Goal: Information Seeking & Learning: Learn about a topic

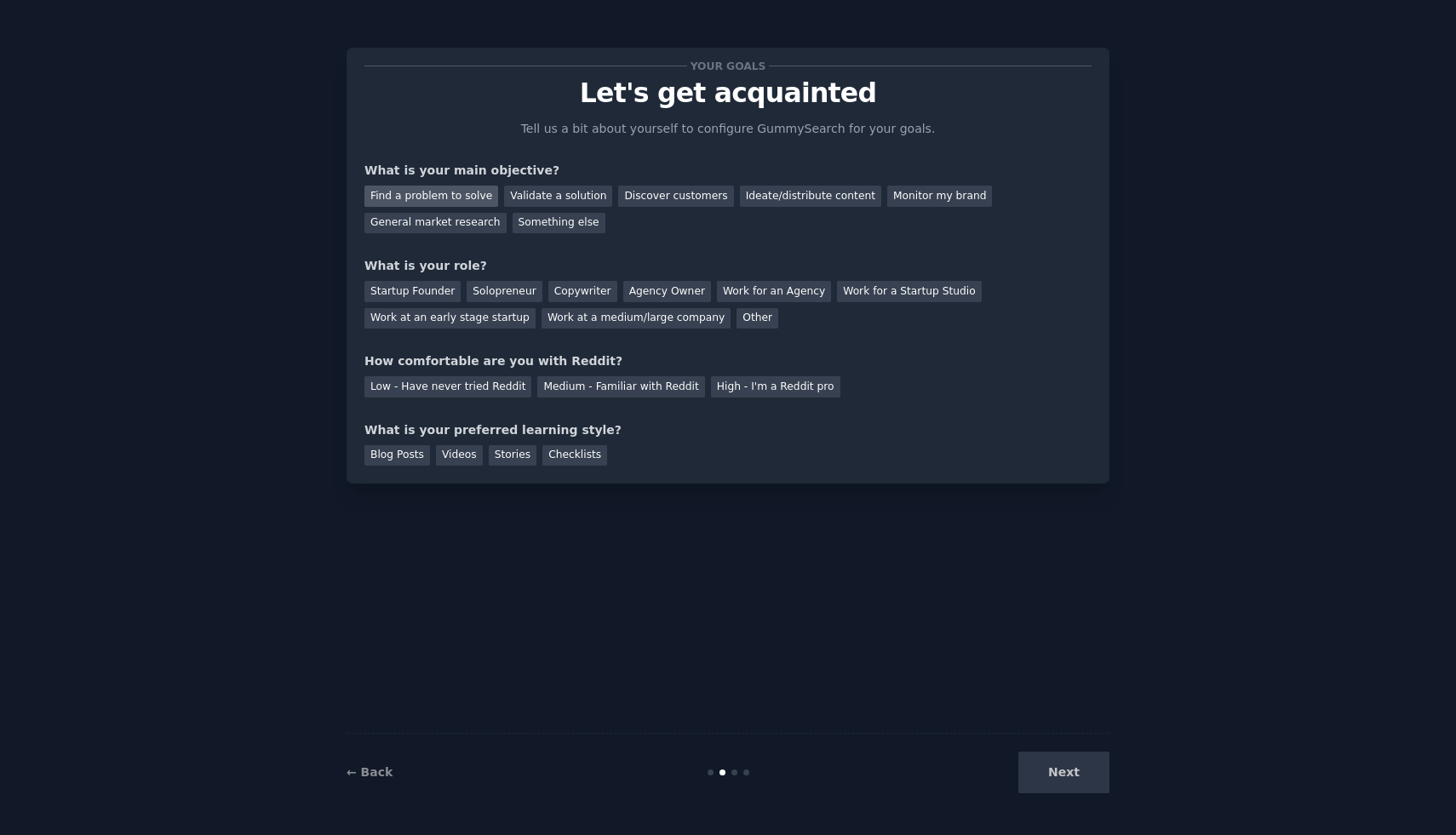
click at [435, 203] on div "Find a problem to solve" at bounding box center [431, 196] width 134 height 22
click at [420, 291] on div "Startup Founder" at bounding box center [413, 292] width 97 height 22
click at [471, 388] on div "Low - Have never tried Reddit" at bounding box center [447, 386] width 167 height 22
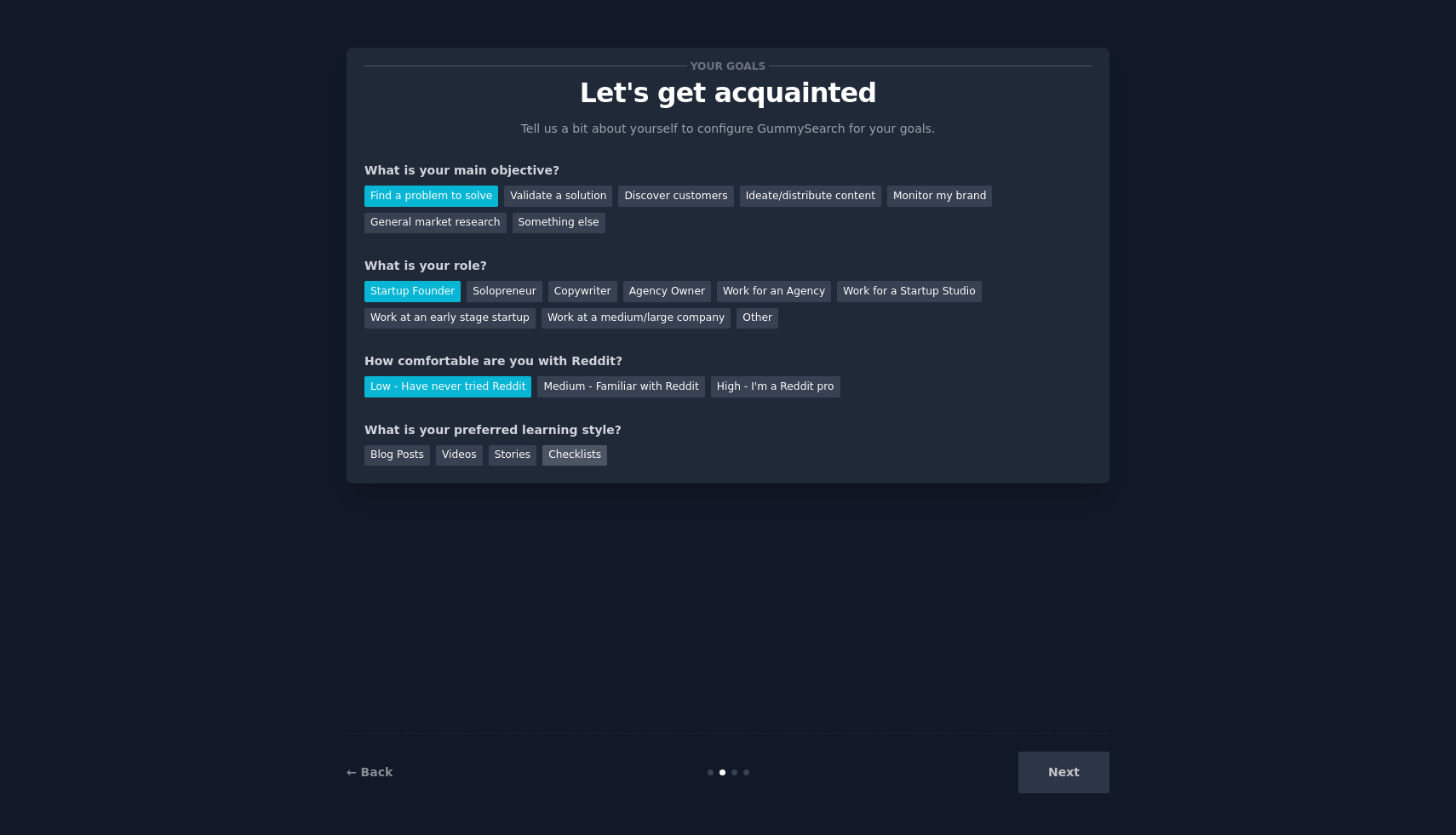
click at [583, 456] on div "Checklists" at bounding box center [575, 455] width 65 height 22
click at [1049, 762] on button "Next" at bounding box center [1064, 772] width 91 height 41
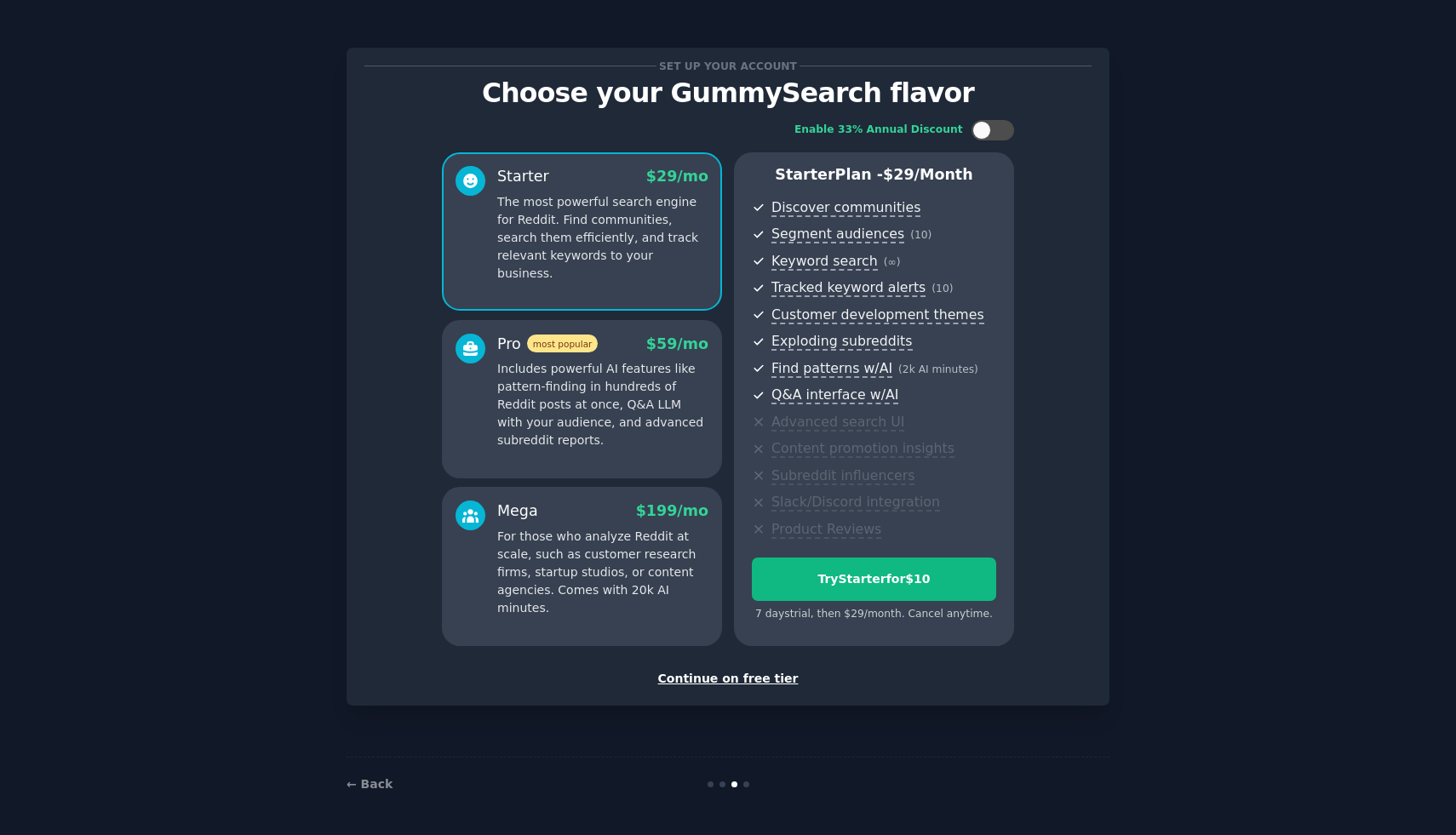
click at [726, 677] on div "Continue on free tier" at bounding box center [728, 679] width 728 height 18
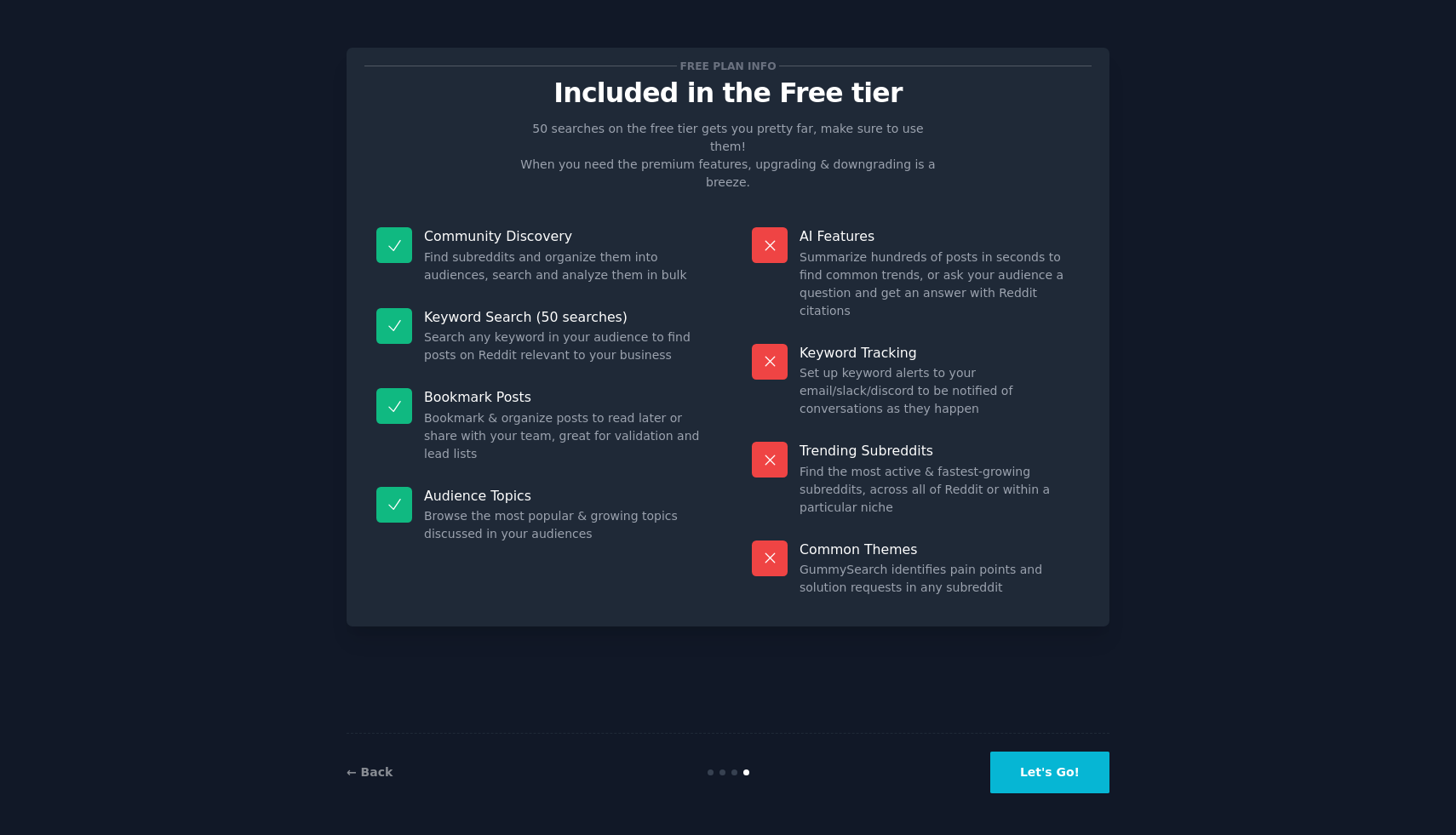
click at [1052, 779] on button "Let's Go!" at bounding box center [1050, 772] width 119 height 41
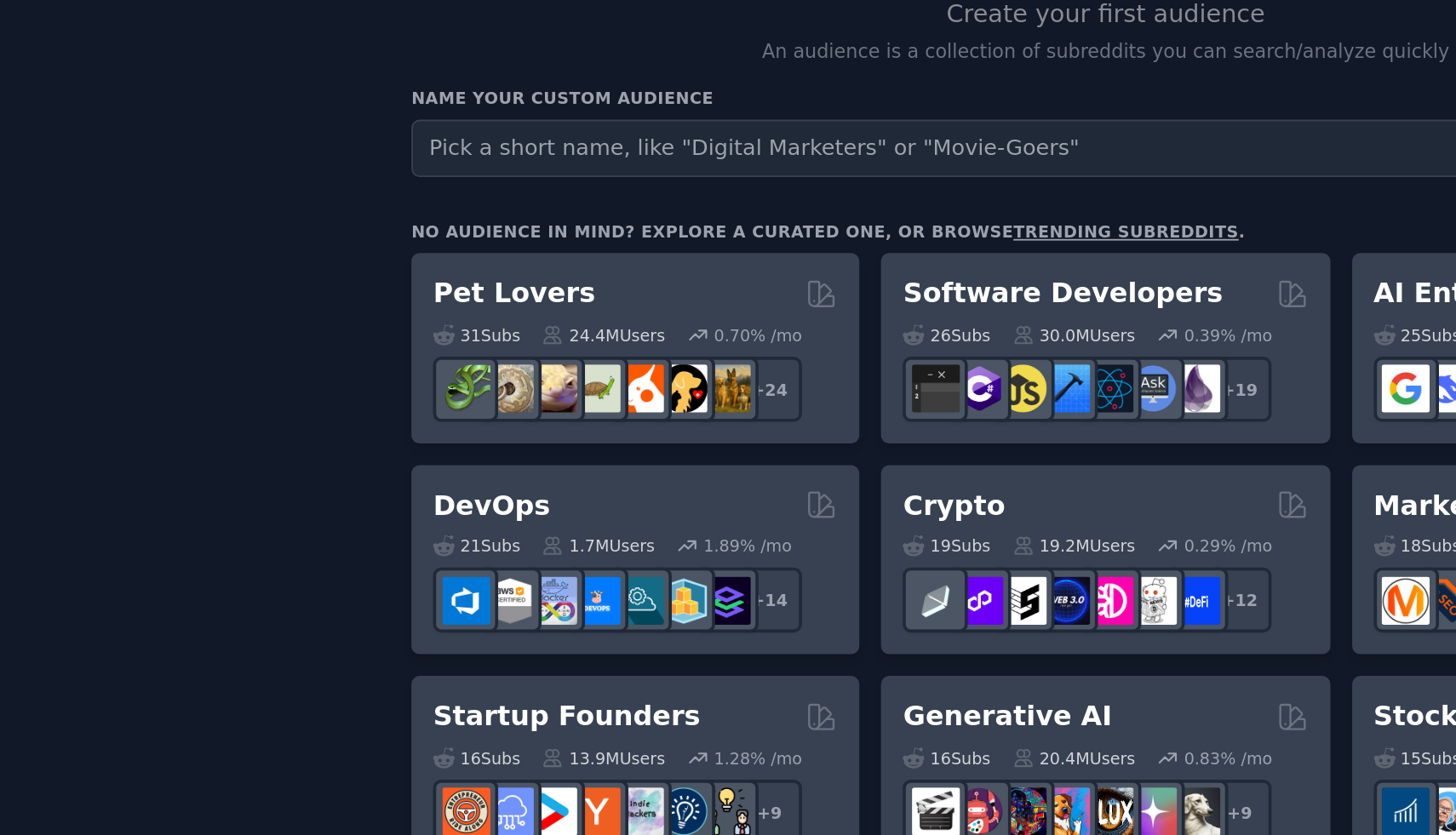
click at [439, 267] on input "text" at bounding box center [685, 268] width 618 height 32
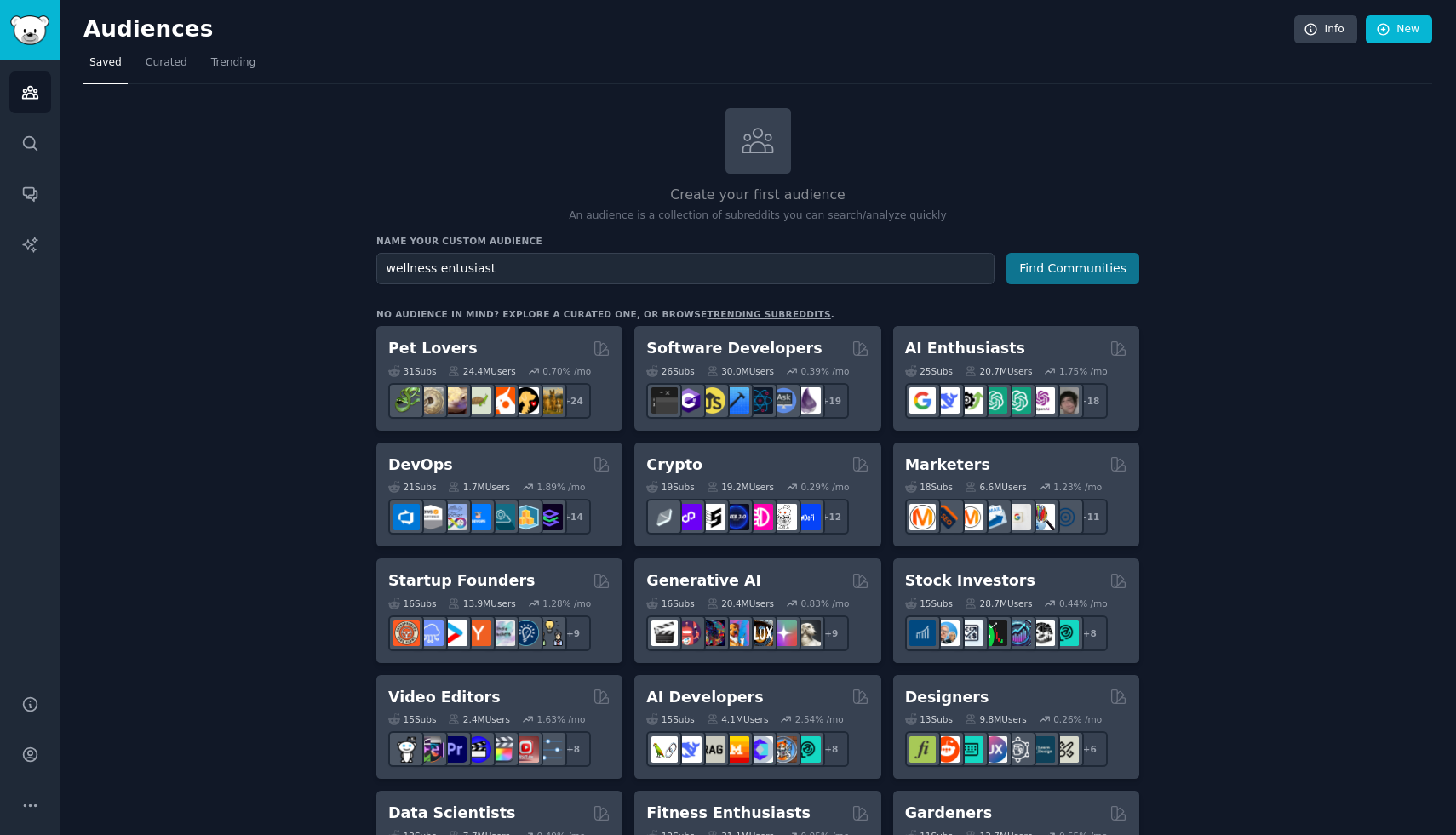
type input "wellness entusiast"
click at [1056, 267] on button "Find Communities" at bounding box center [1073, 268] width 133 height 32
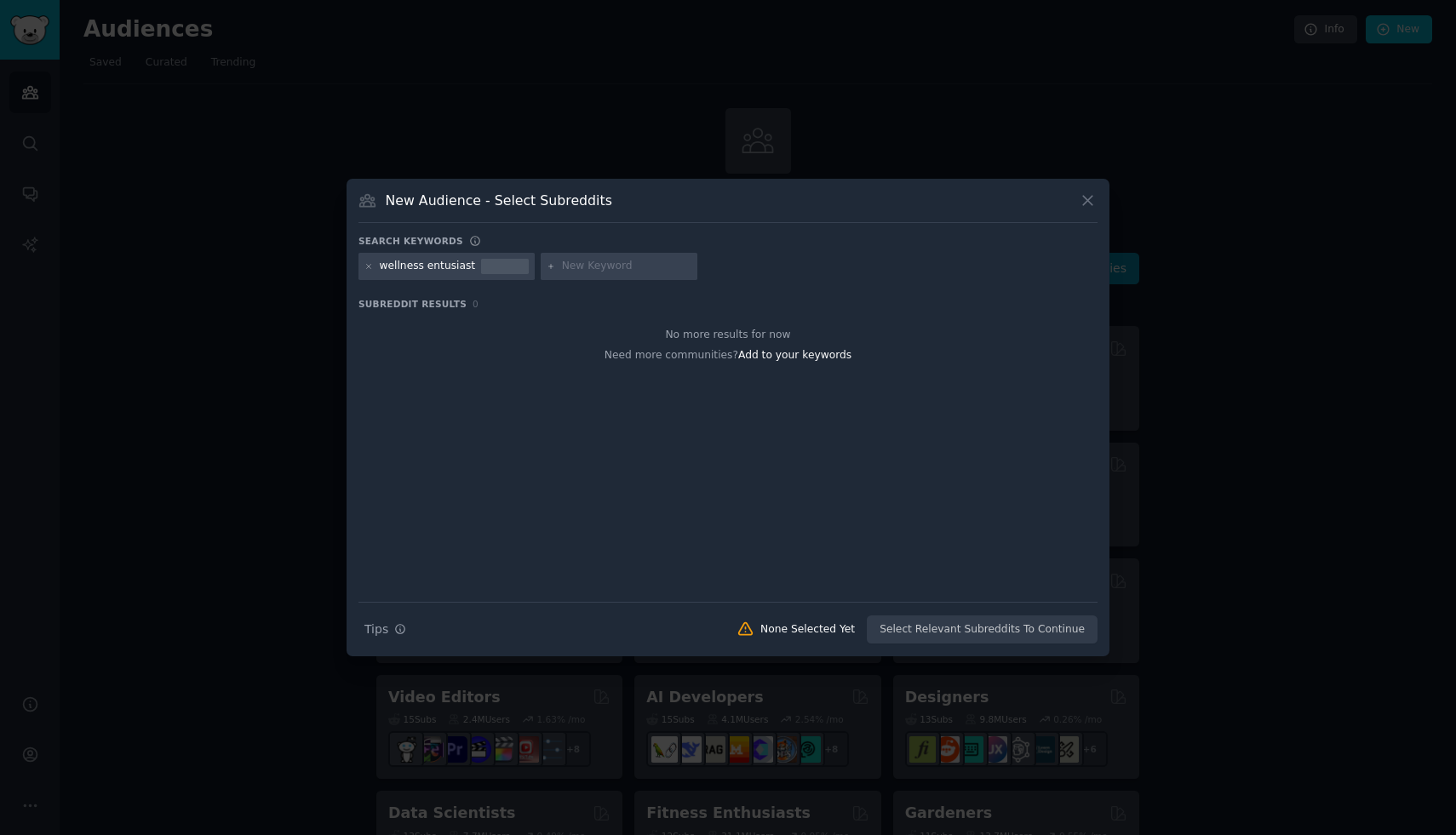
click at [598, 267] on input "text" at bounding box center [627, 267] width 129 height 16
type input "iron infusion"
click at [829, 633] on div "None Selected Yet" at bounding box center [808, 630] width 95 height 16
click at [455, 275] on div "wellness entusiast" at bounding box center [446, 267] width 176 height 28
click at [441, 309] on span "Subreddit Results" at bounding box center [412, 304] width 108 height 12
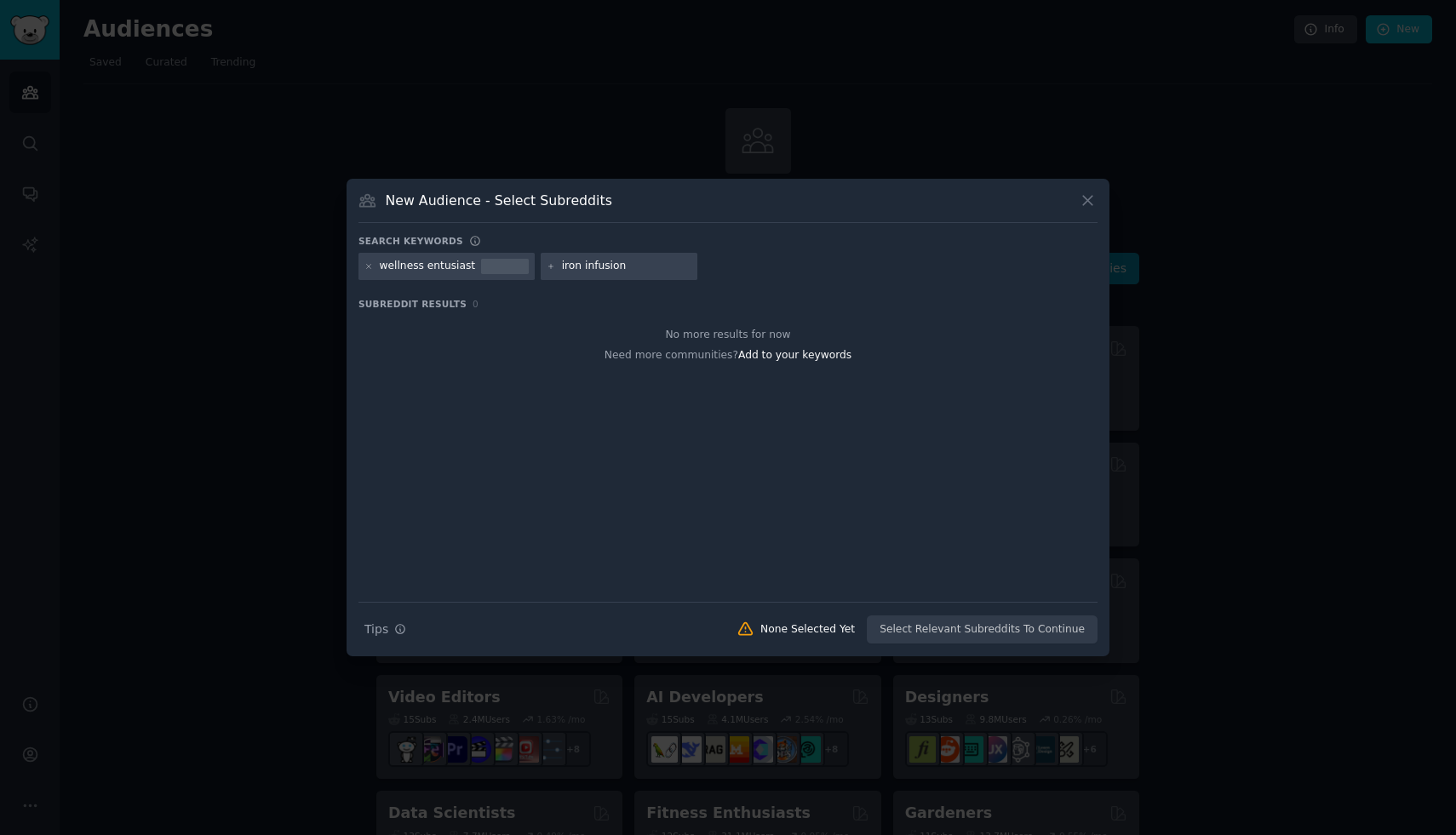
click at [496, 257] on div "wellness entusiast" at bounding box center [446, 267] width 176 height 28
click at [1092, 200] on icon at bounding box center [1087, 200] width 18 height 18
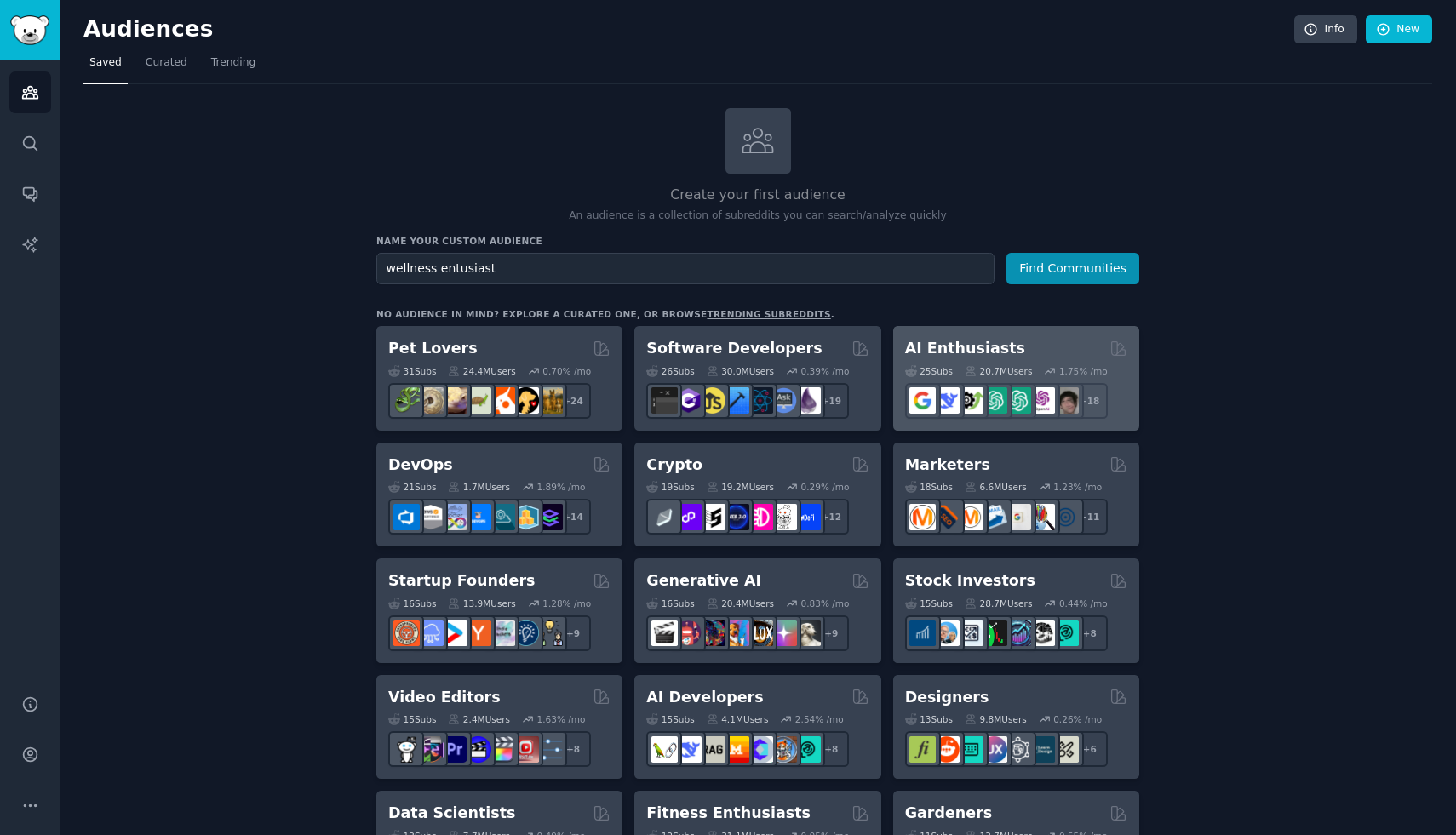
click at [975, 361] on div "25 Sub s 20.7M Users 1.75 % /mo + 18" at bounding box center [1017, 388] width 223 height 60
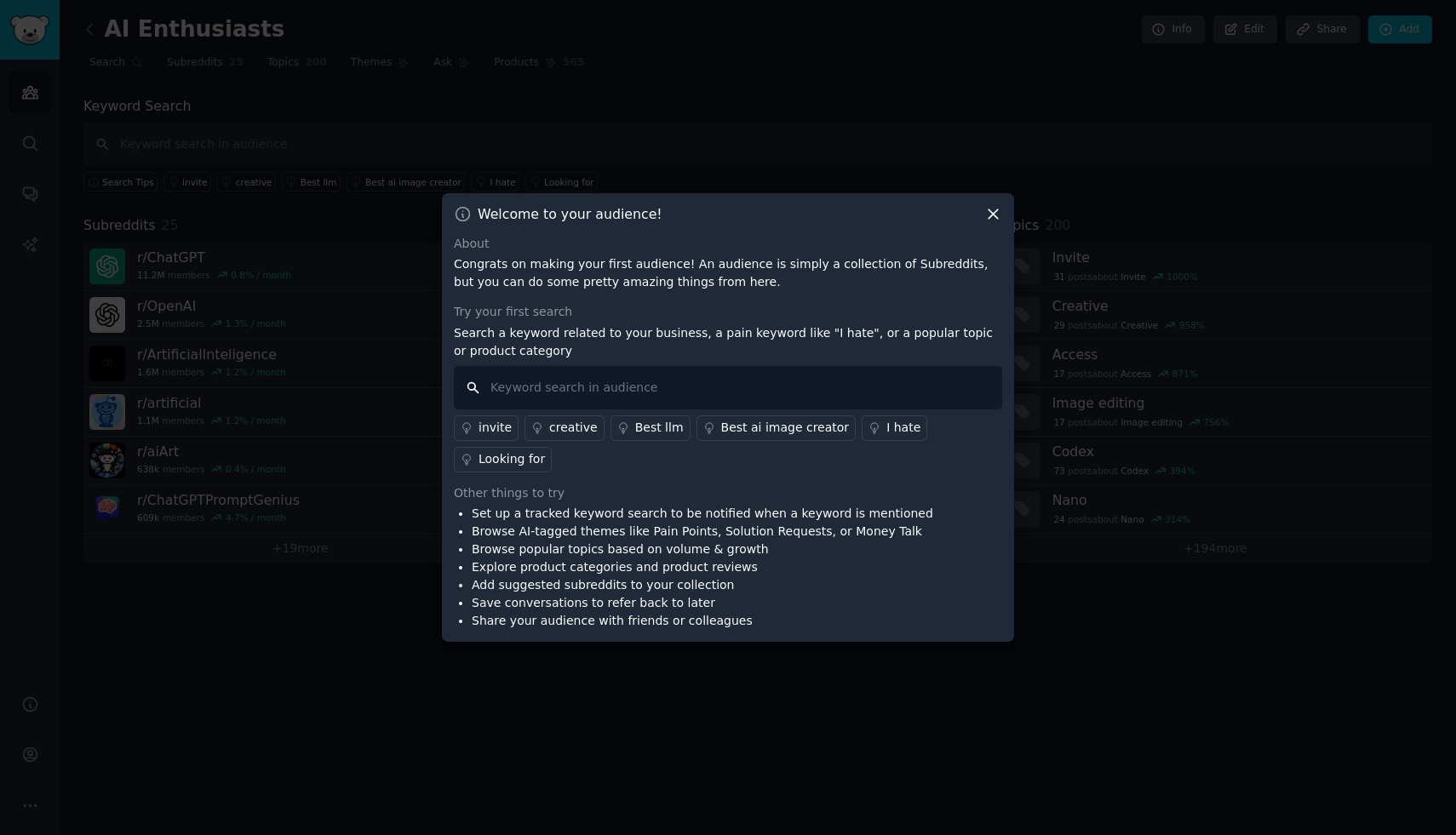
click at [526, 388] on input "text" at bounding box center [728, 387] width 548 height 43
type input "iron infusion"
click at [526, 464] on div "Looking for" at bounding box center [512, 459] width 66 height 18
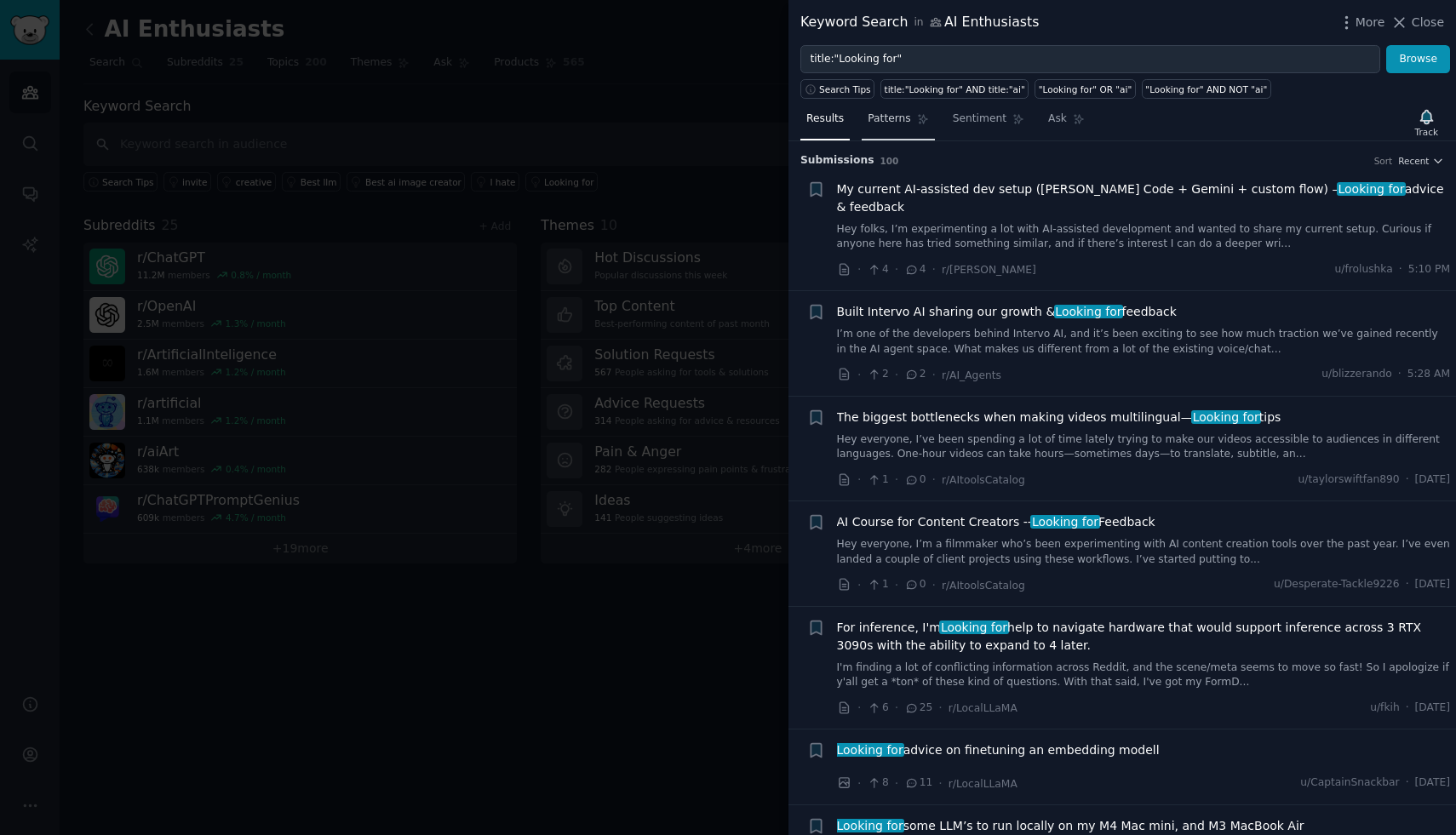
click at [902, 121] on span "Patterns" at bounding box center [889, 119] width 42 height 16
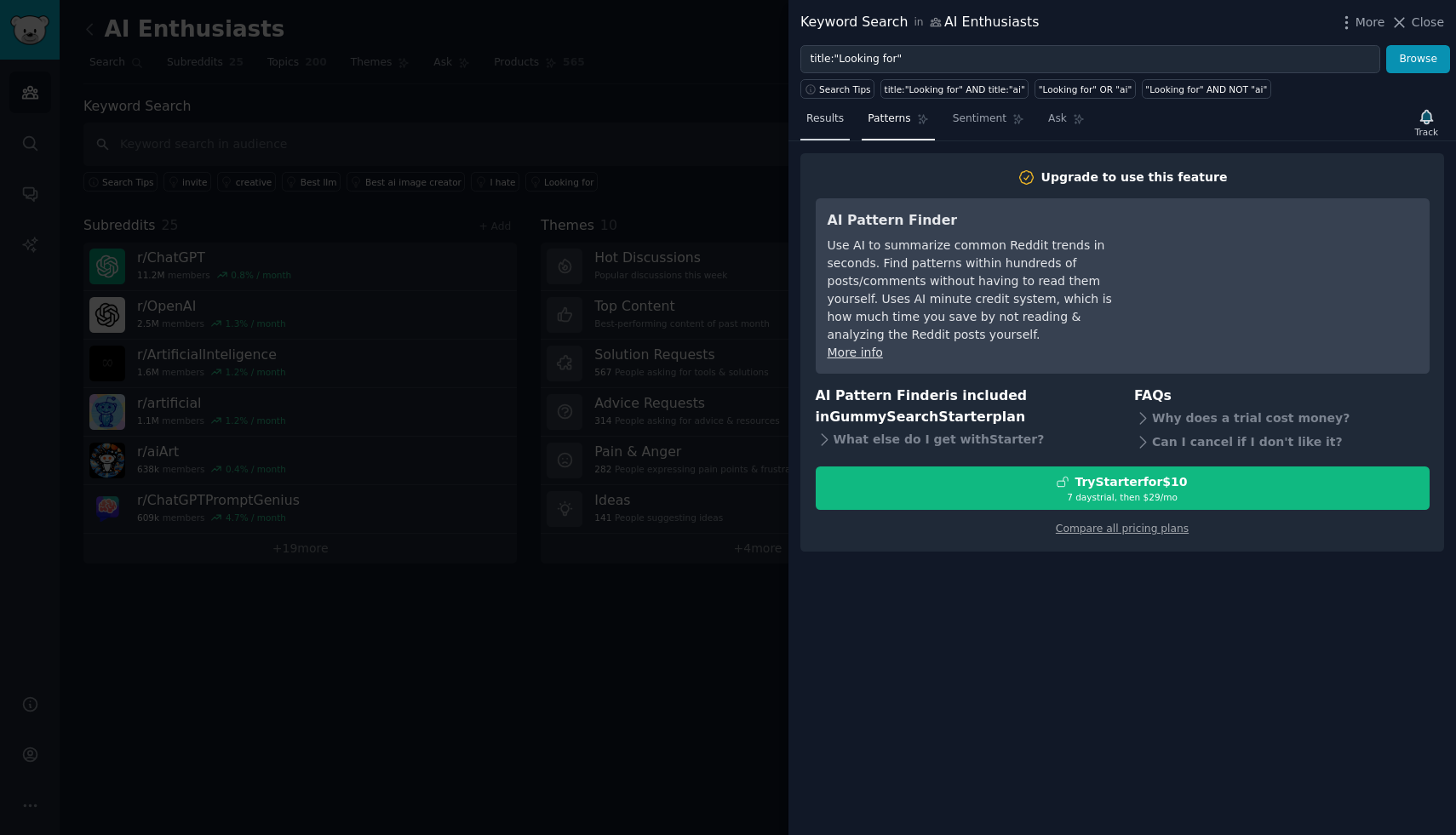
click at [821, 122] on span "Results" at bounding box center [824, 119] width 37 height 16
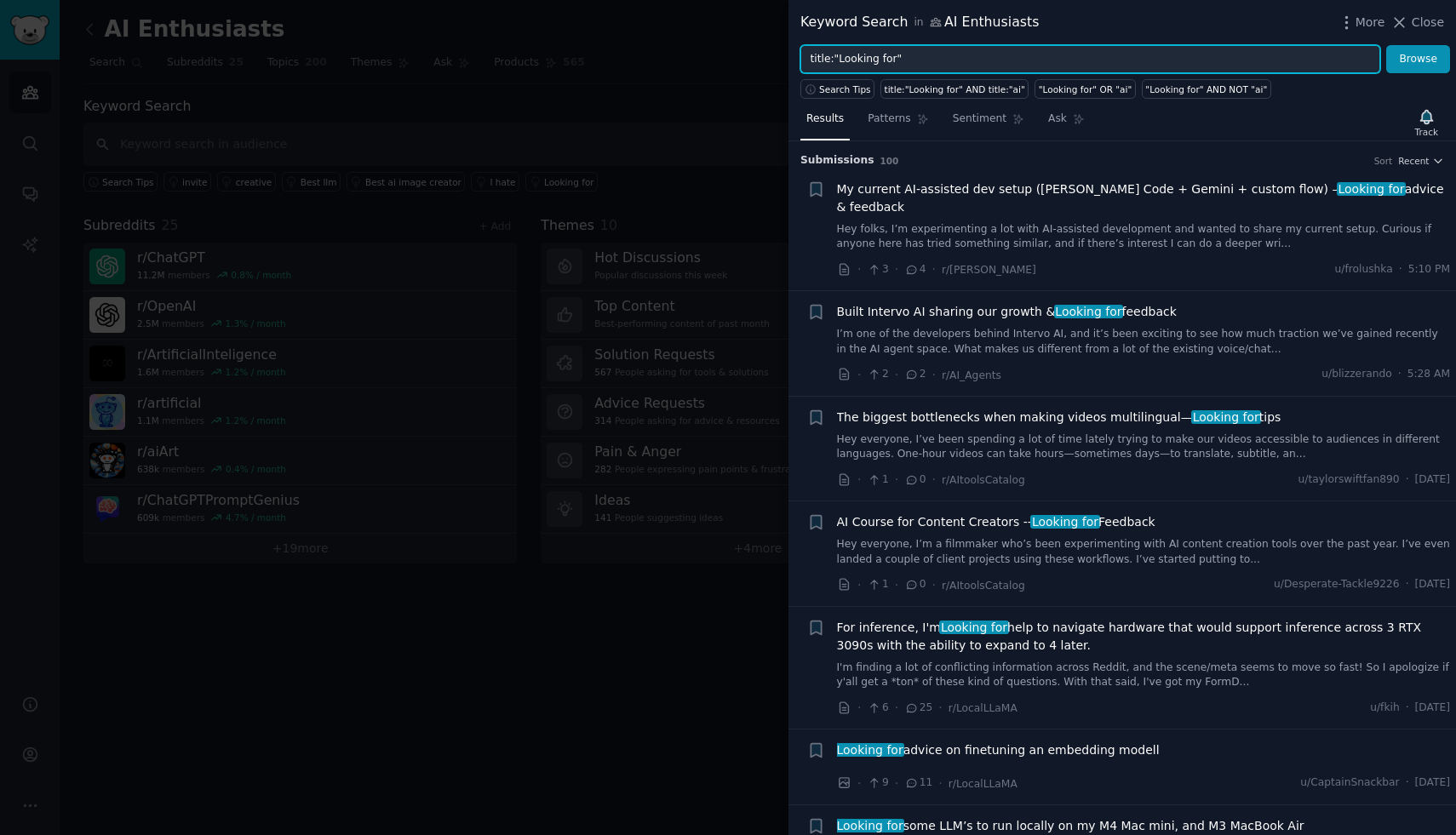
click at [903, 60] on input "title:"Looking for"" at bounding box center [1091, 60] width 580 height 29
drag, startPoint x: 933, startPoint y: 60, endPoint x: 800, endPoint y: 56, distance: 133.1
click at [801, 56] on input "title:"Looking for"" at bounding box center [1091, 60] width 580 height 29
click at [1386, 45] on button "Browse" at bounding box center [1418, 60] width 64 height 29
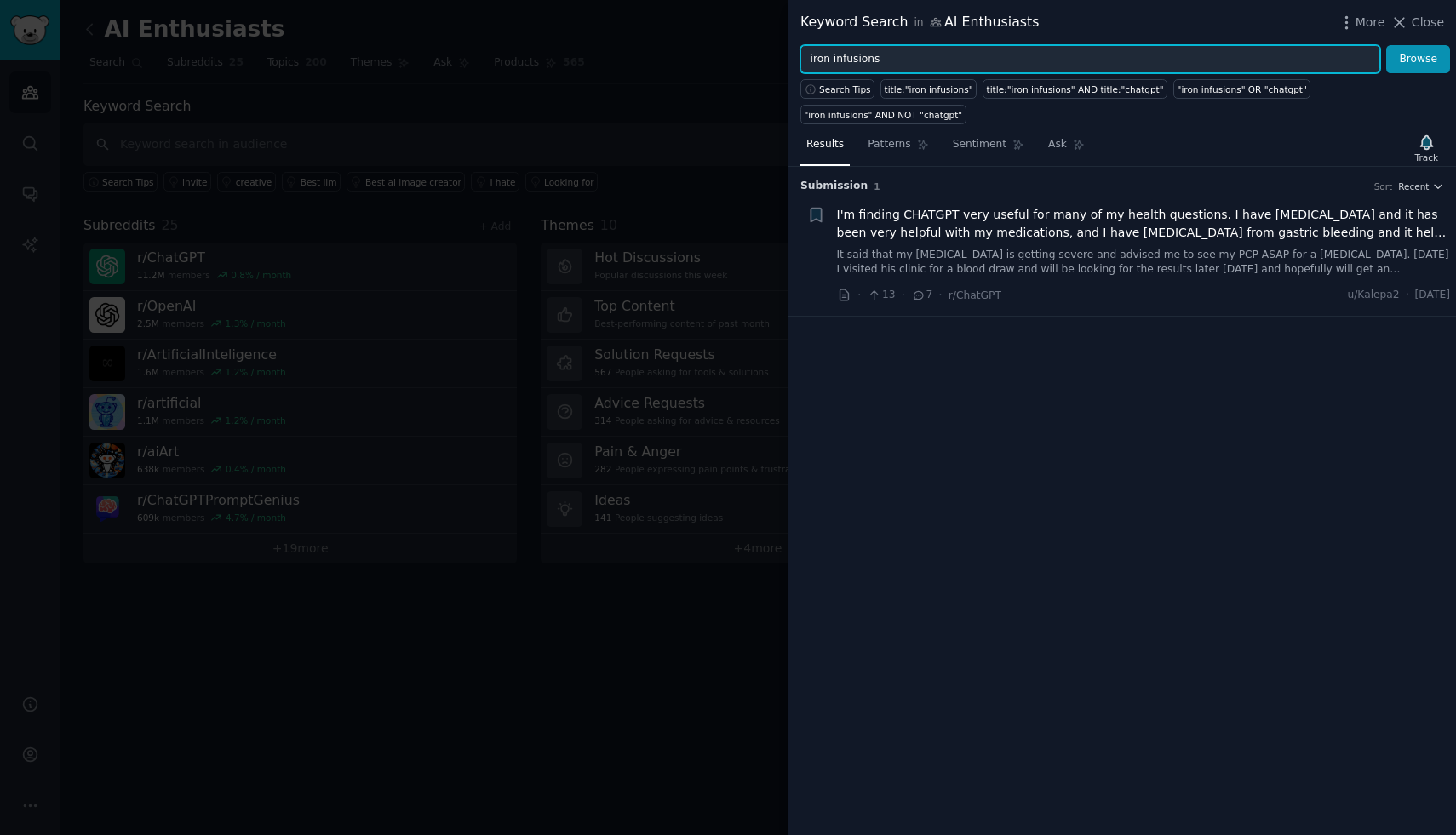
drag, startPoint x: 902, startPoint y: 59, endPoint x: 789, endPoint y: 58, distance: 113.0
click at [789, 59] on div "iron infusions Browse" at bounding box center [1123, 60] width 668 height 29
type input "iv therapy"
click at [1386, 45] on button "Browse" at bounding box center [1418, 60] width 64 height 29
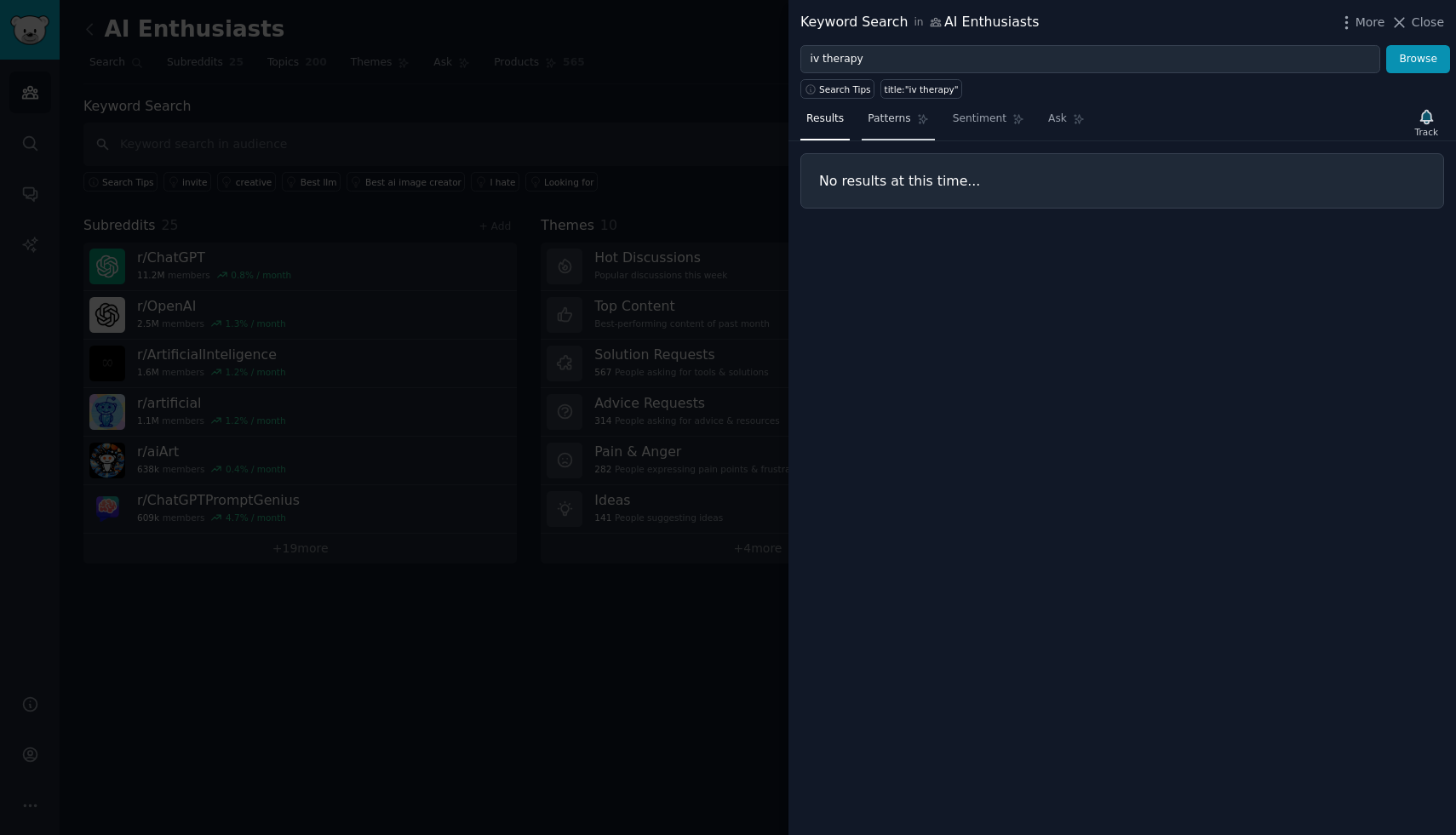
click at [884, 122] on span "Patterns" at bounding box center [889, 119] width 42 height 16
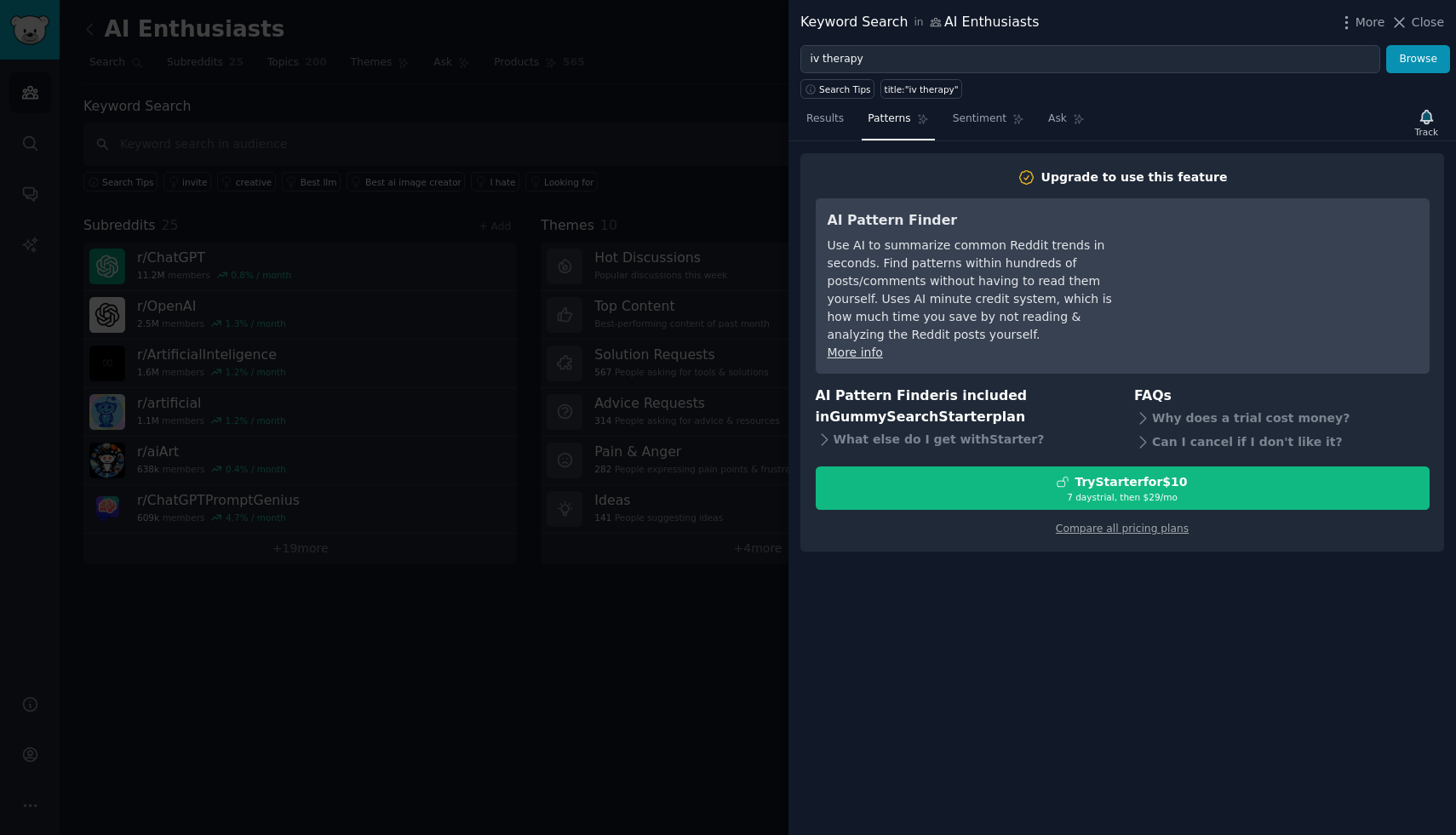
click at [211, 148] on div at bounding box center [728, 418] width 1456 height 835
